Goal: Task Accomplishment & Management: Manage account settings

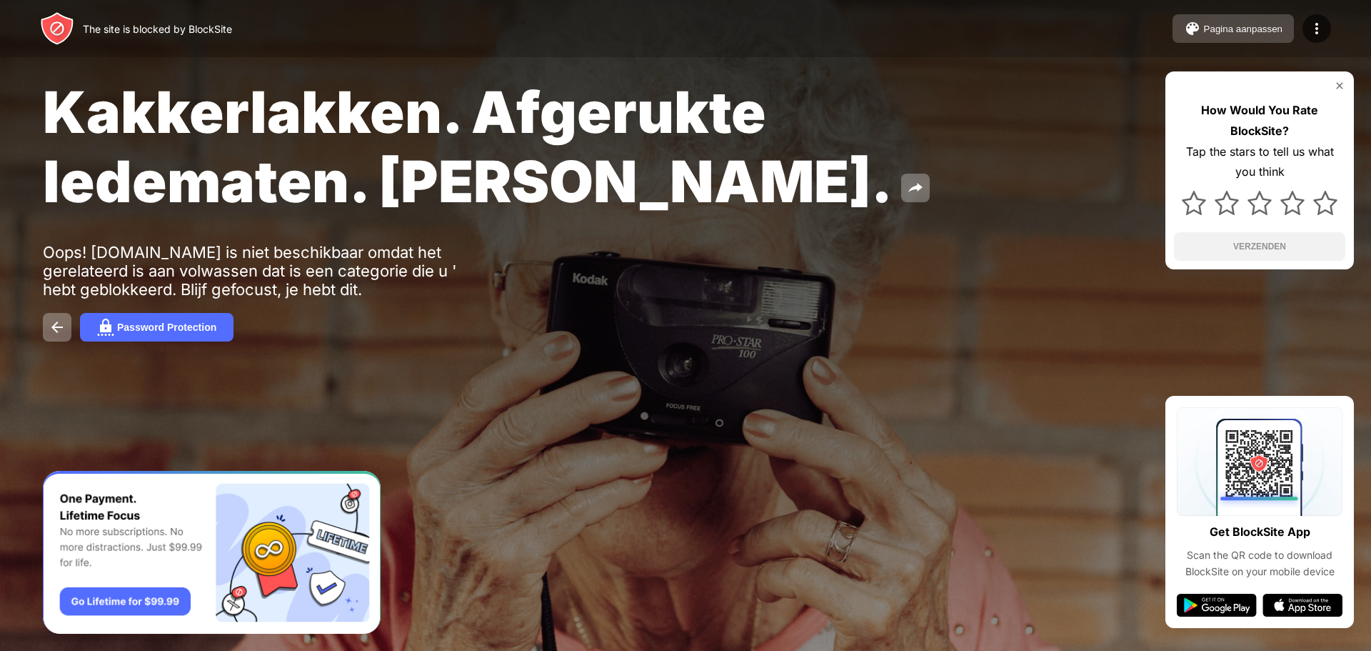
click at [1213, 31] on div "Pagina aanpassen" at bounding box center [1243, 29] width 79 height 11
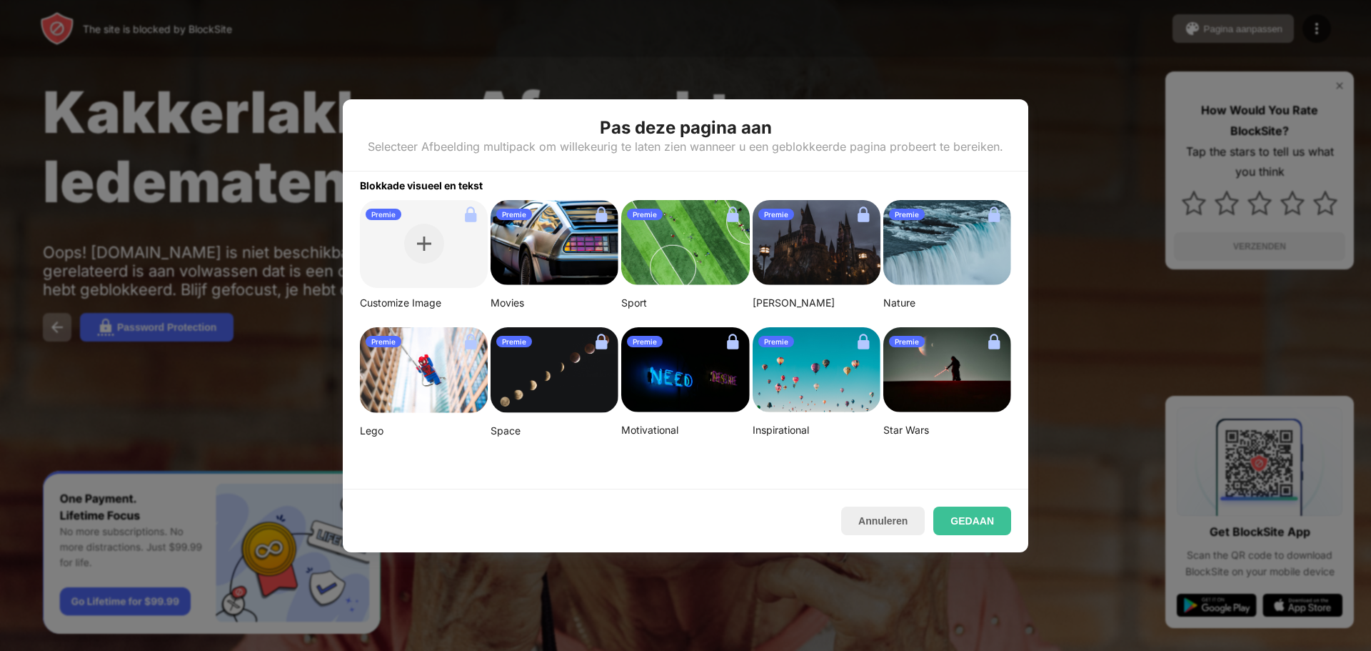
click at [614, 55] on div at bounding box center [685, 325] width 1371 height 651
